Goal: Task Accomplishment & Management: Use online tool/utility

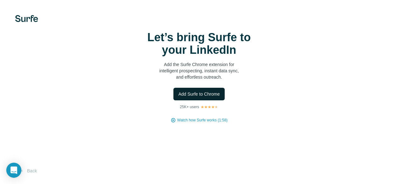
click at [178, 97] on span "Add Surfe to Chrome" at bounding box center [198, 94] width 41 height 6
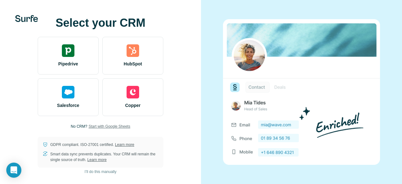
click at [100, 125] on span "Start with Google Sheets" at bounding box center [110, 127] width 42 height 6
